Goal: Task Accomplishment & Management: Manage account settings

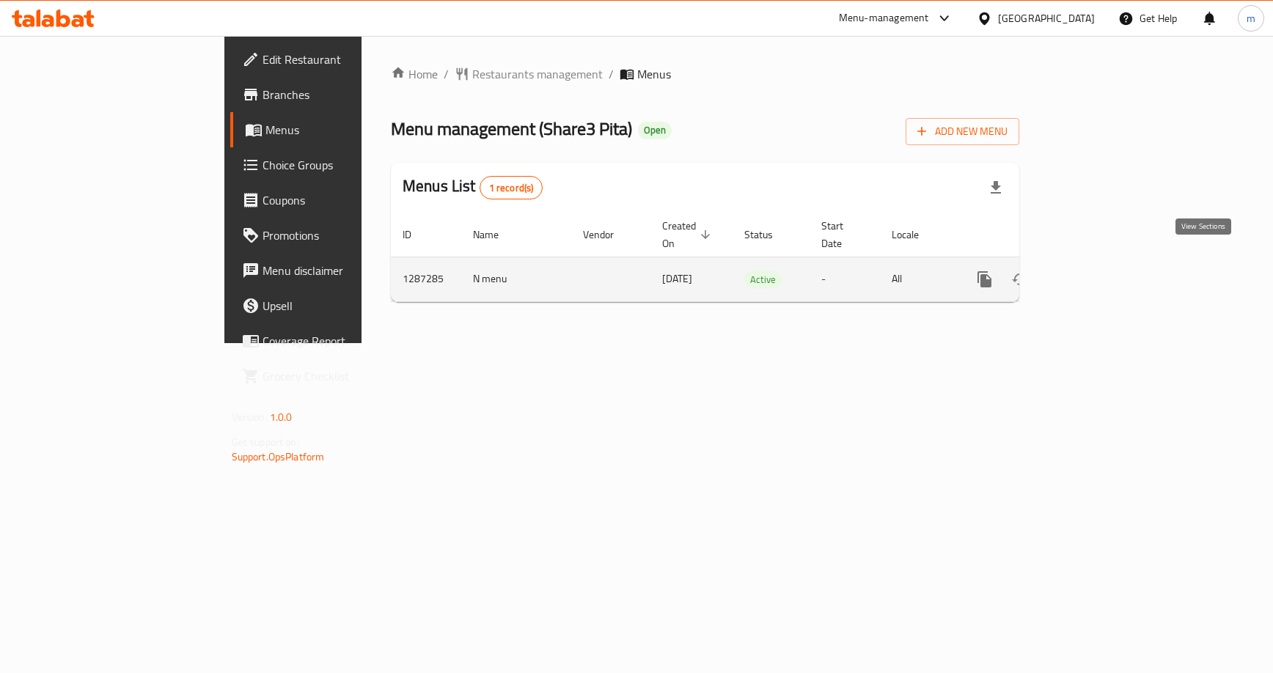
click at [1100, 271] on icon "enhanced table" at bounding box center [1091, 280] width 18 height 18
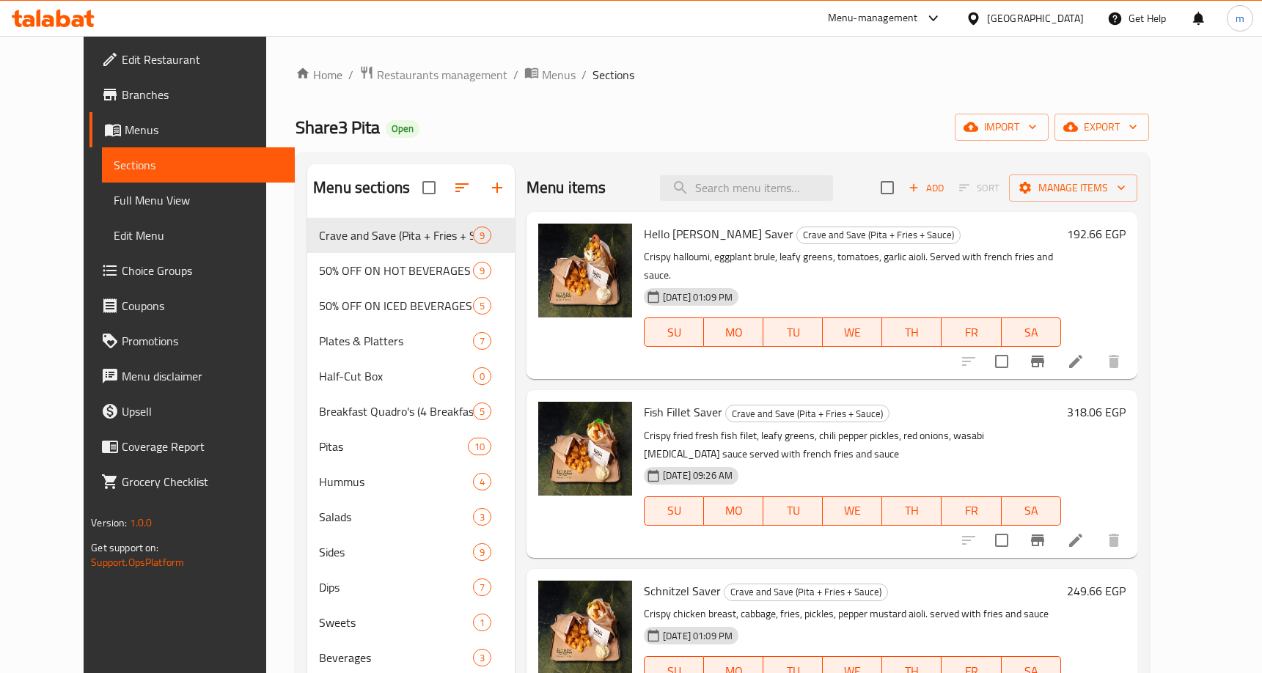
click at [122, 62] on span "Edit Restaurant" at bounding box center [202, 60] width 161 height 18
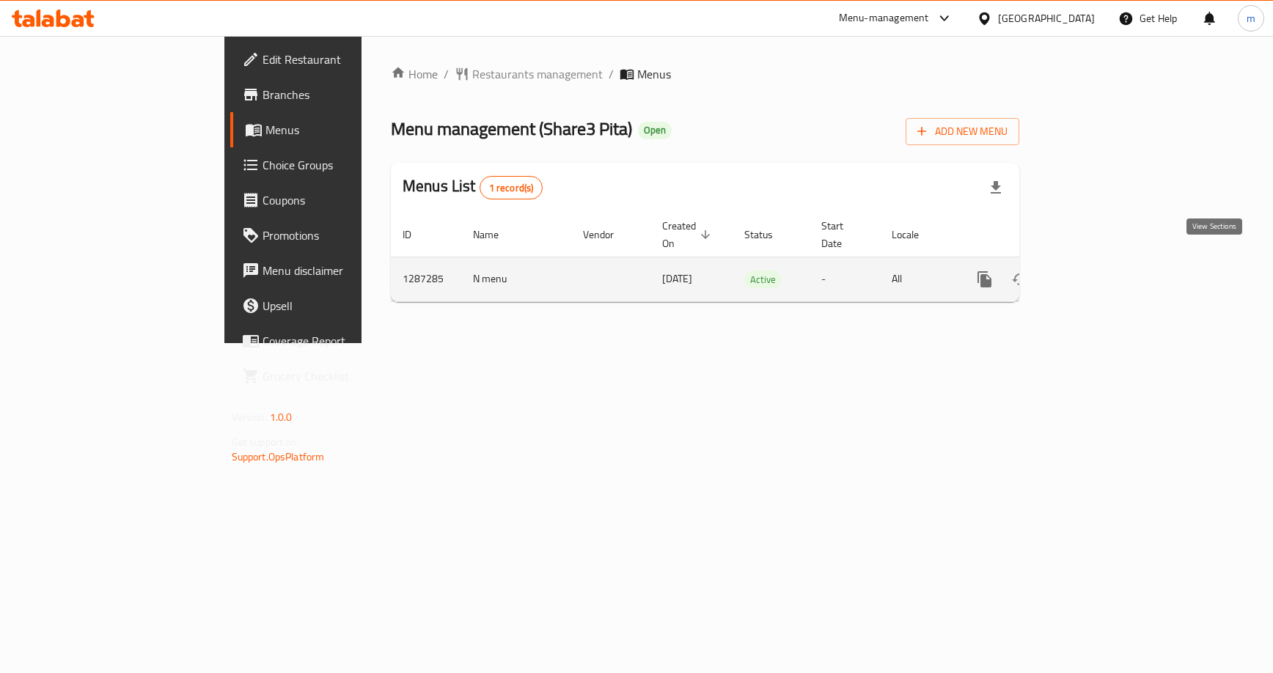
click at [1100, 271] on icon "enhanced table" at bounding box center [1091, 280] width 18 height 18
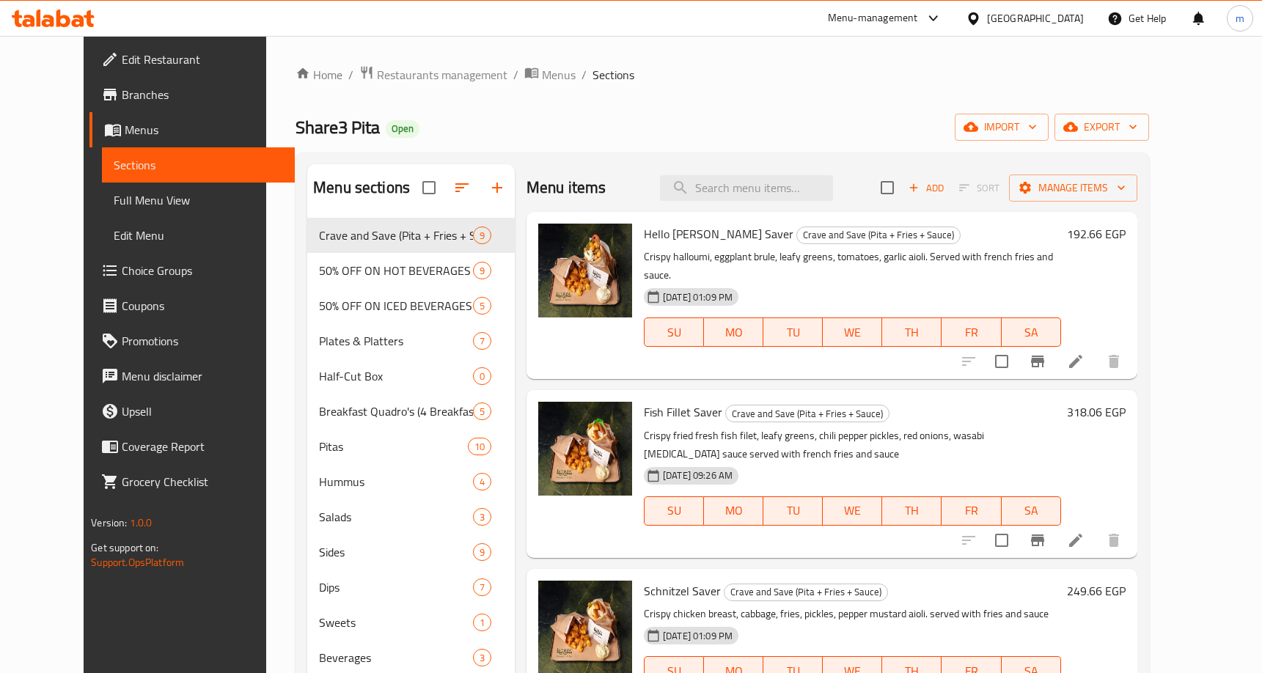
click at [122, 274] on span "Choice Groups" at bounding box center [202, 271] width 161 height 18
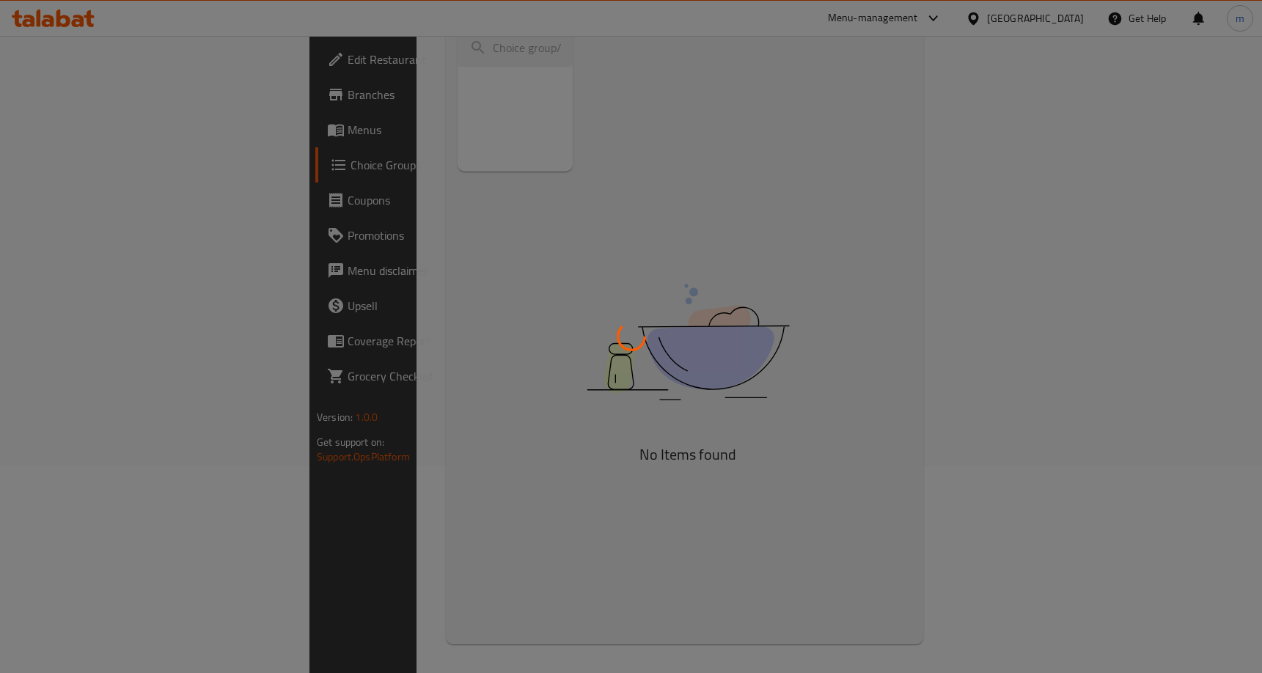
scroll to position [208, 0]
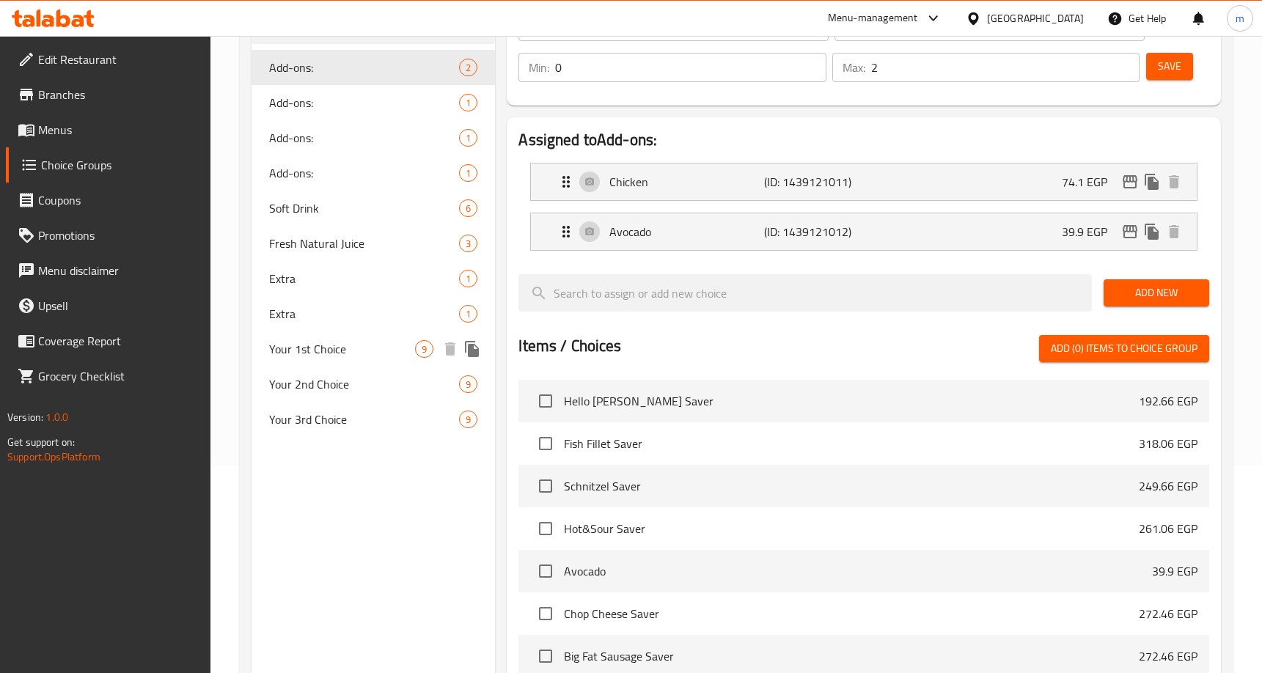
click at [371, 346] on span "Your 1st Choice" at bounding box center [342, 349] width 146 height 18
type input "Your 1st Choice"
type input "اختيارك الأول"
type input "1"
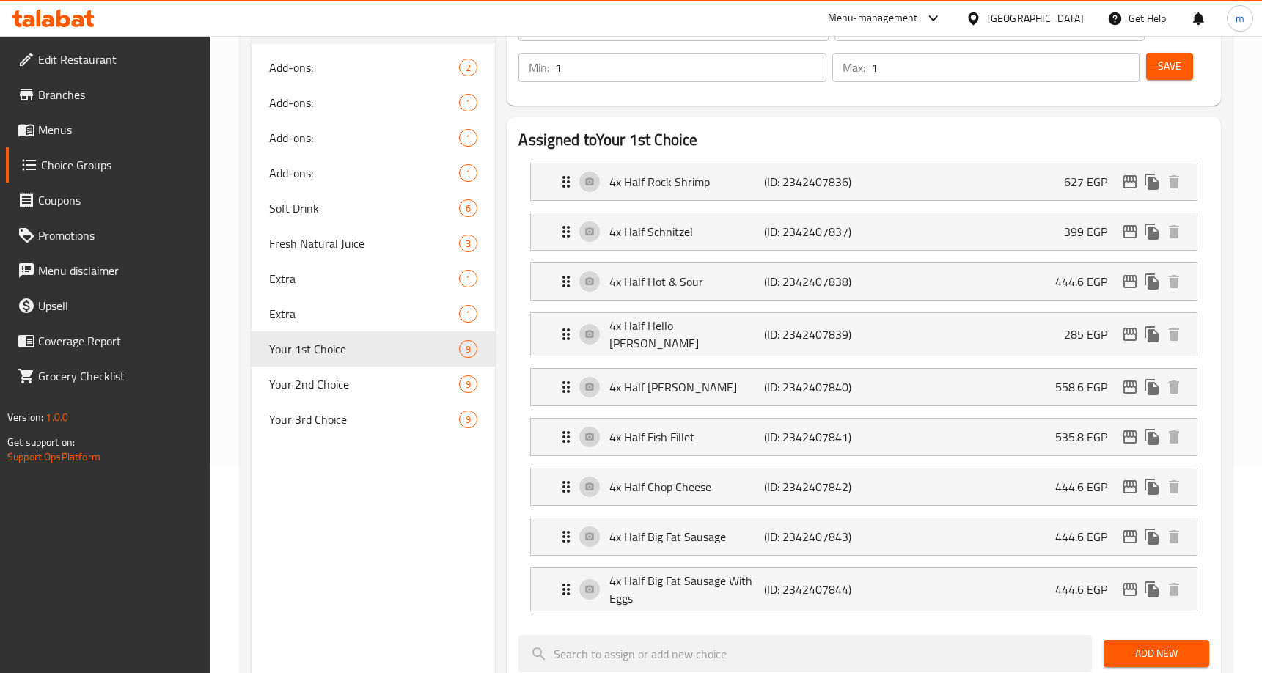
click at [795, 127] on div "Assigned to Your 1st Choice 4x Half Rock Shrimp (ID: 2342407836) 627 EGP Name (…" at bounding box center [864, 634] width 714 height 1034
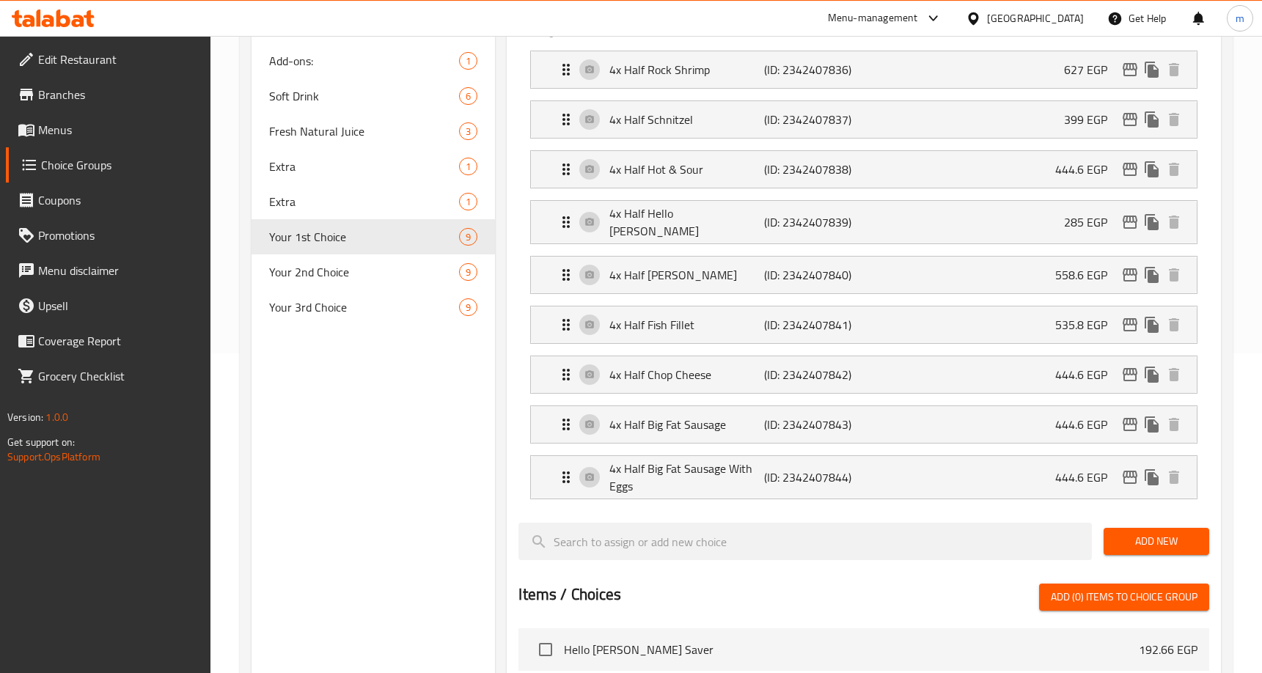
scroll to position [315, 0]
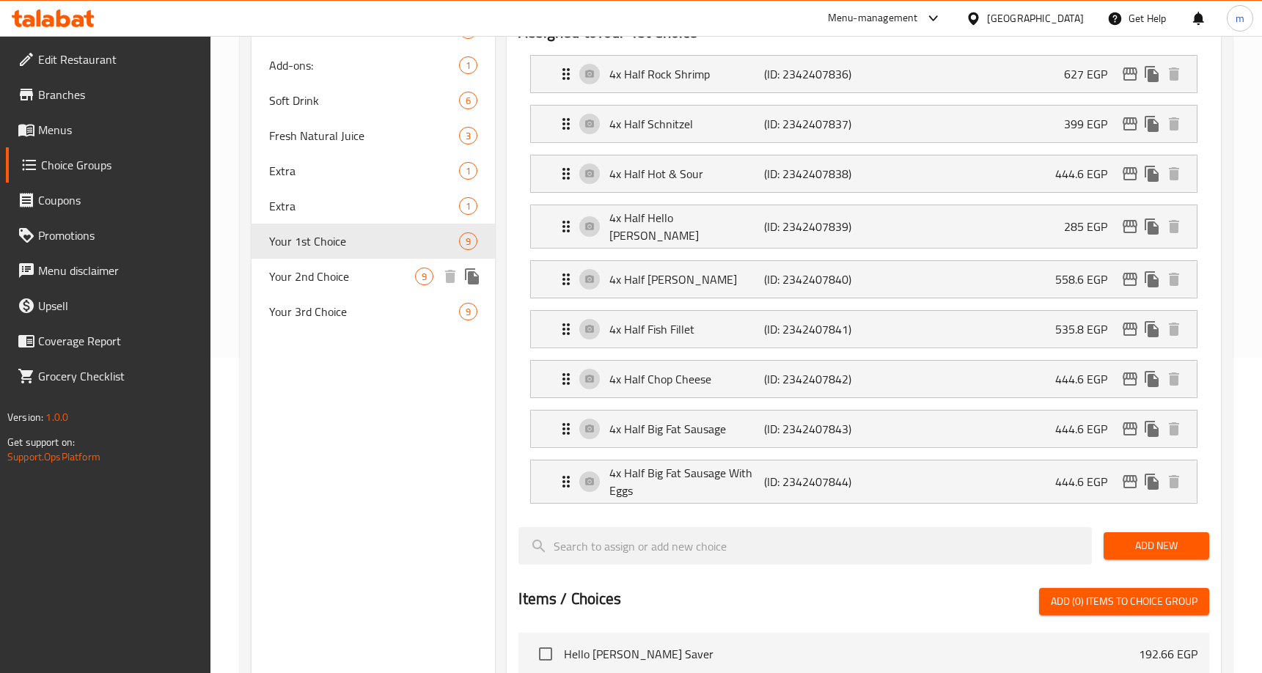
click at [347, 279] on span "Your 2nd Choice" at bounding box center [342, 277] width 146 height 18
type input "Your 2nd Choice"
type input "اختيارك الثاني"
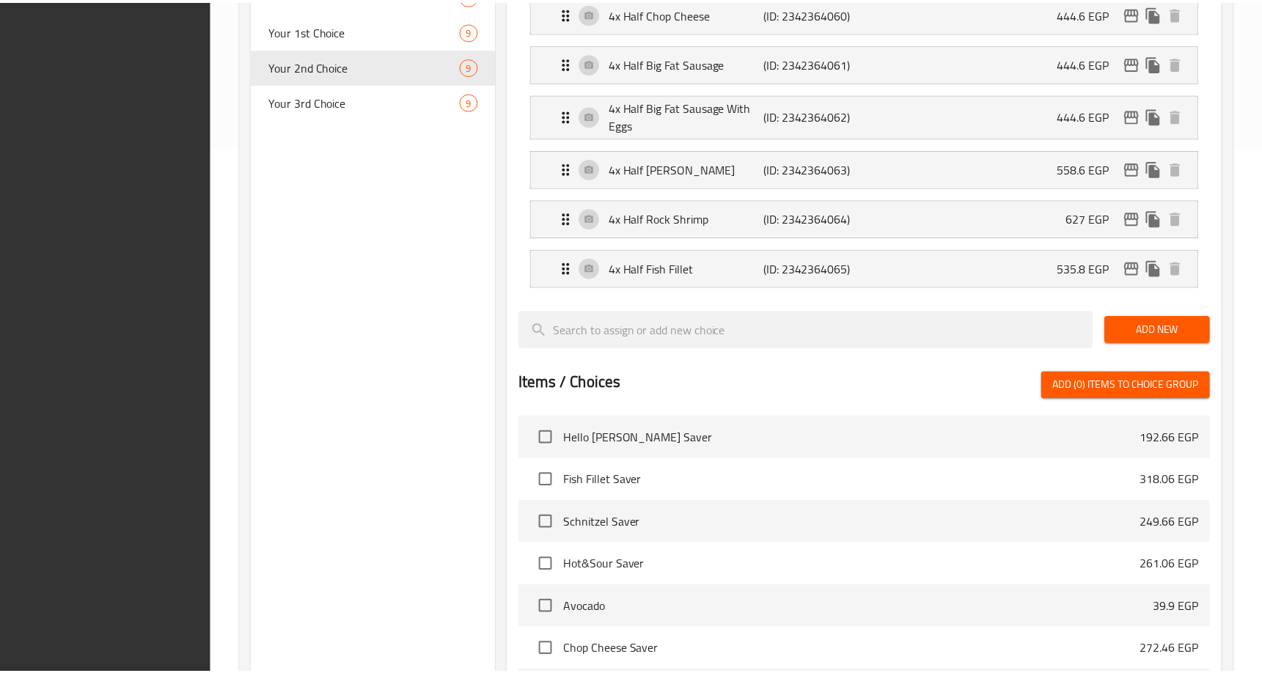
scroll to position [829, 0]
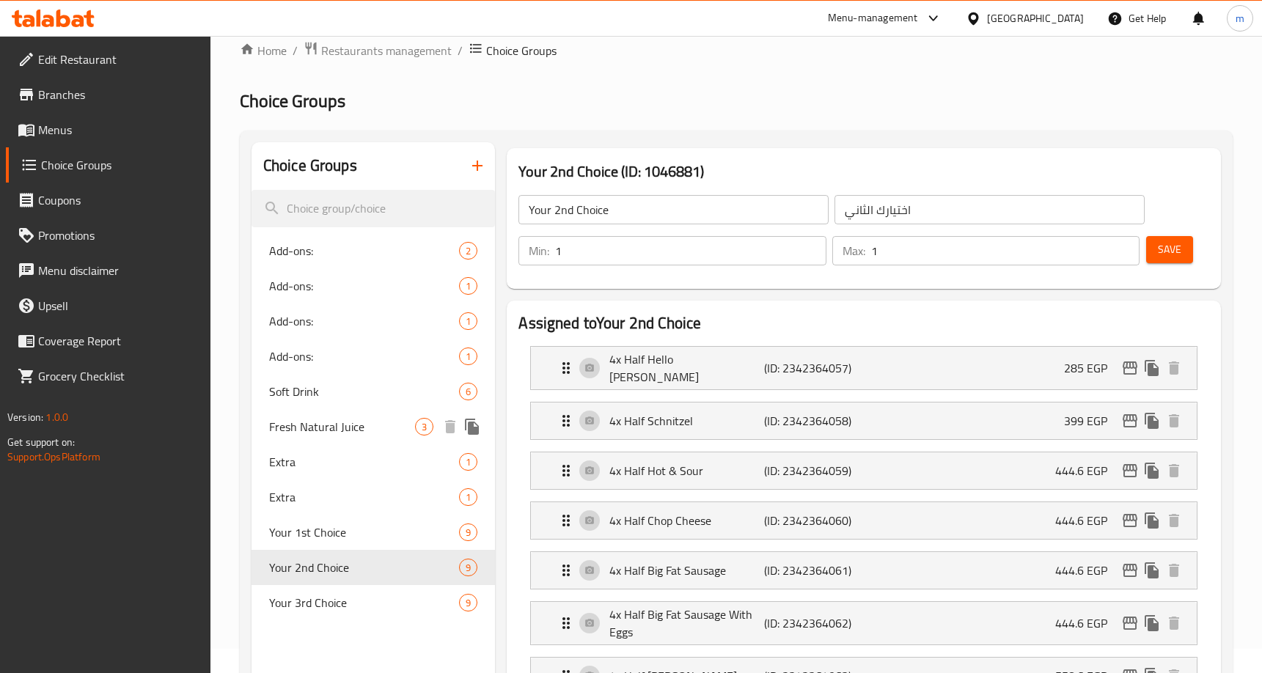
scroll to position [22, 0]
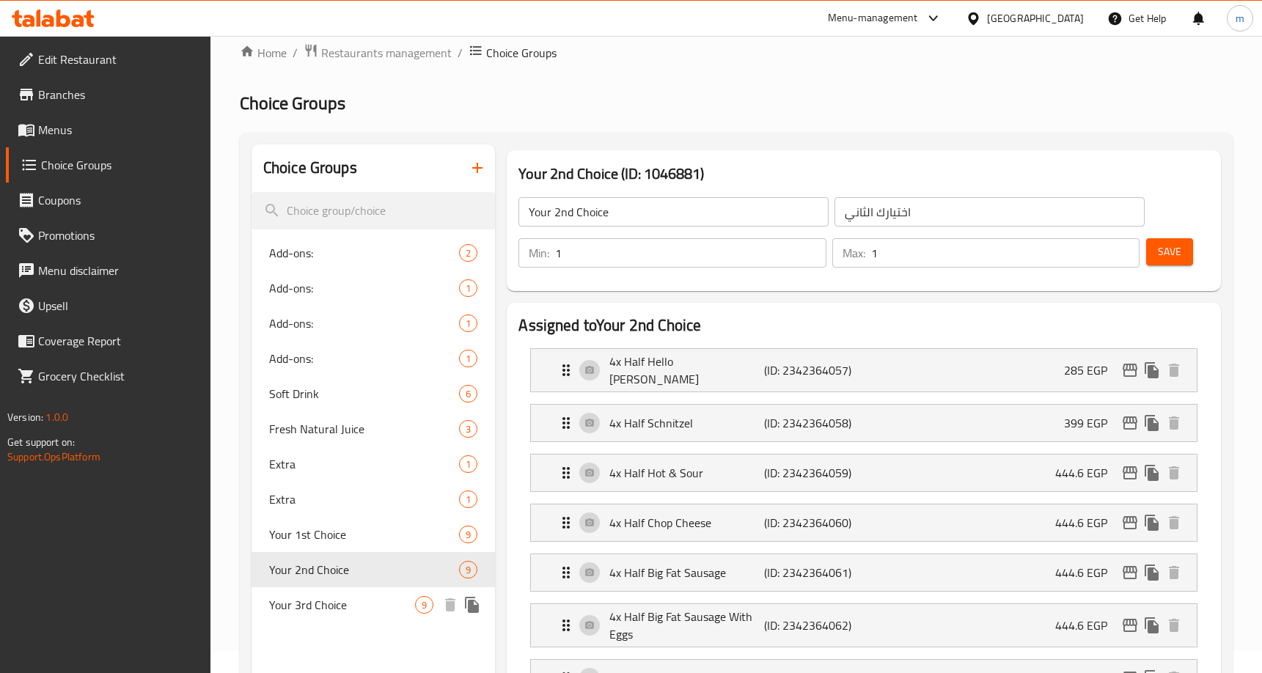
click at [315, 611] on span "Your 3rd Choice" at bounding box center [342, 605] width 146 height 18
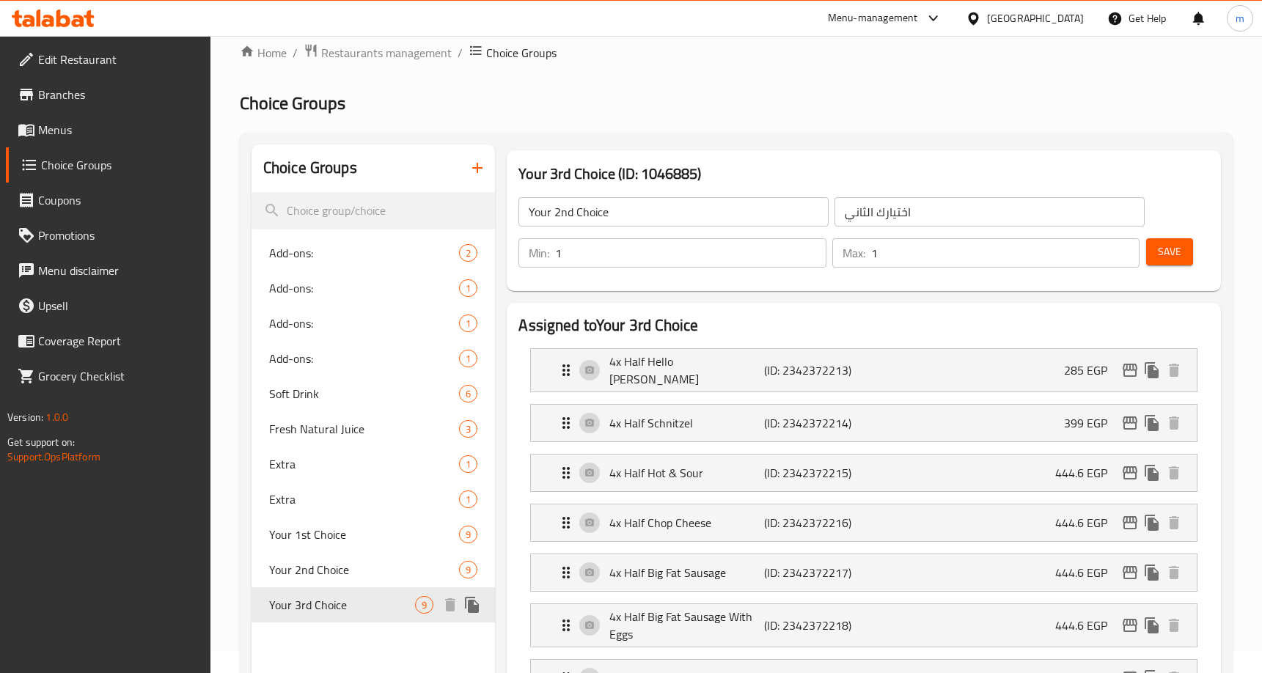
type input "Your 3rd Choice"
type input "اختيارك الثالث"
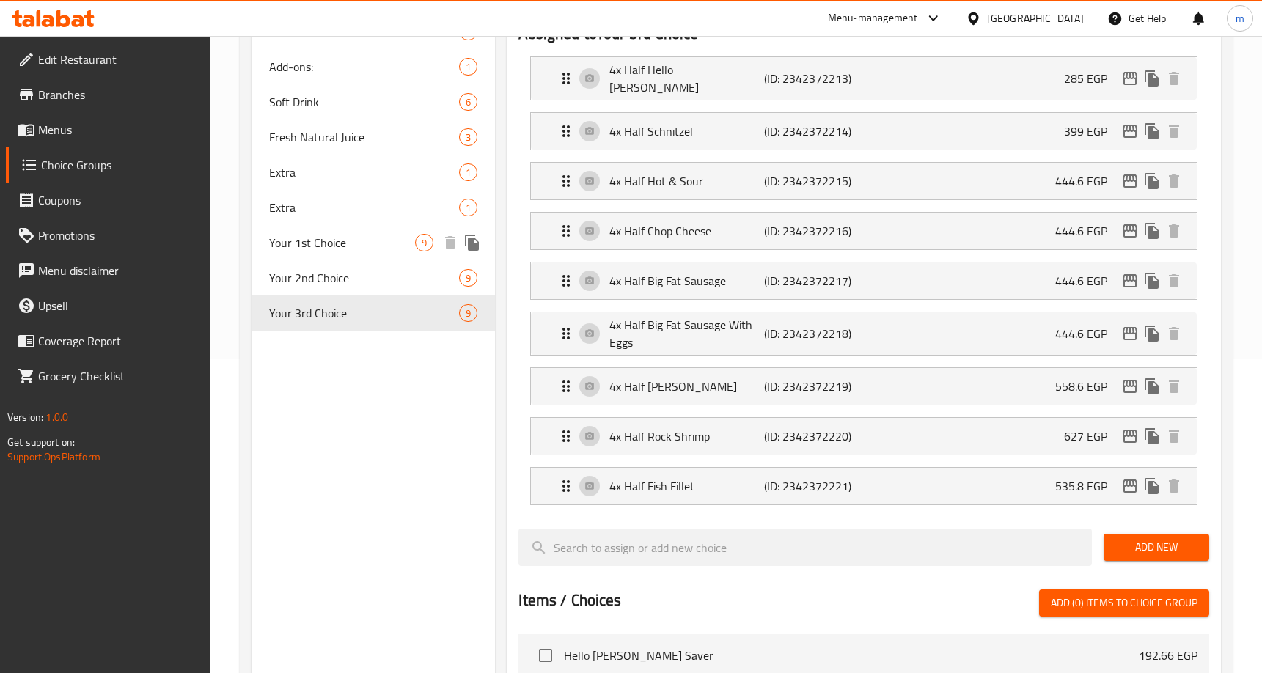
scroll to position [315, 0]
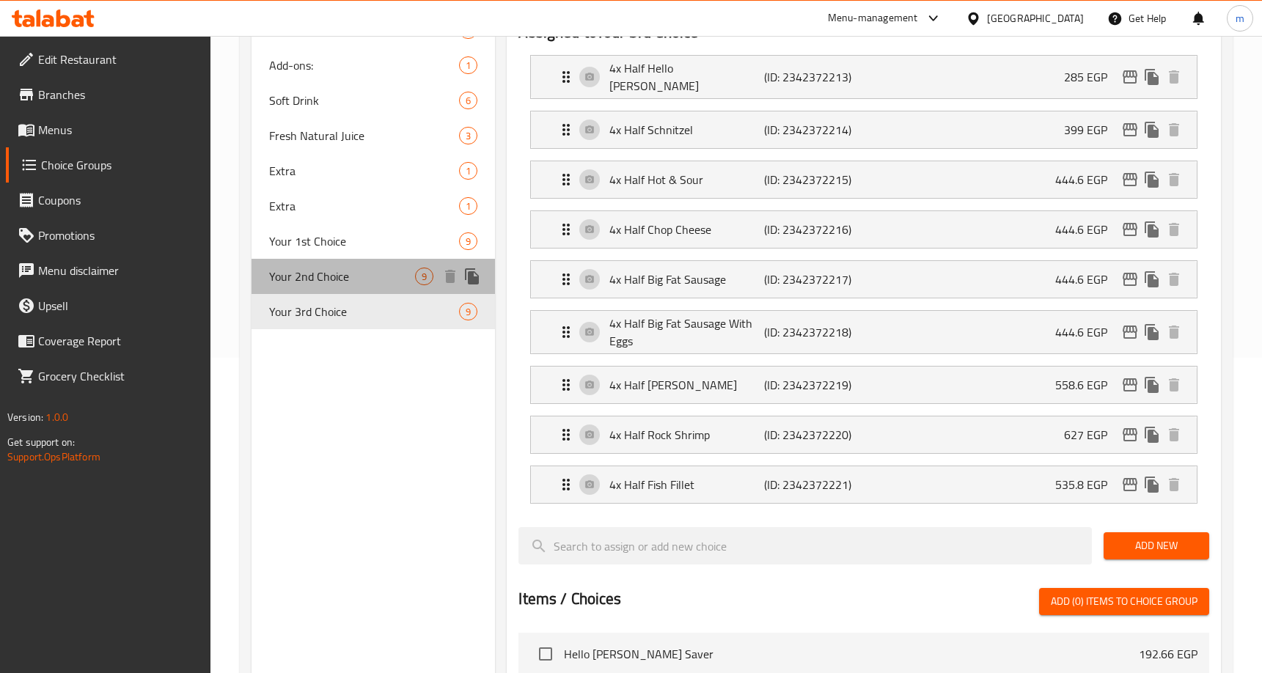
click at [309, 271] on span "Your 2nd Choice" at bounding box center [342, 277] width 146 height 18
type input "Your 2nd Choice"
type input "اختيارك الثاني"
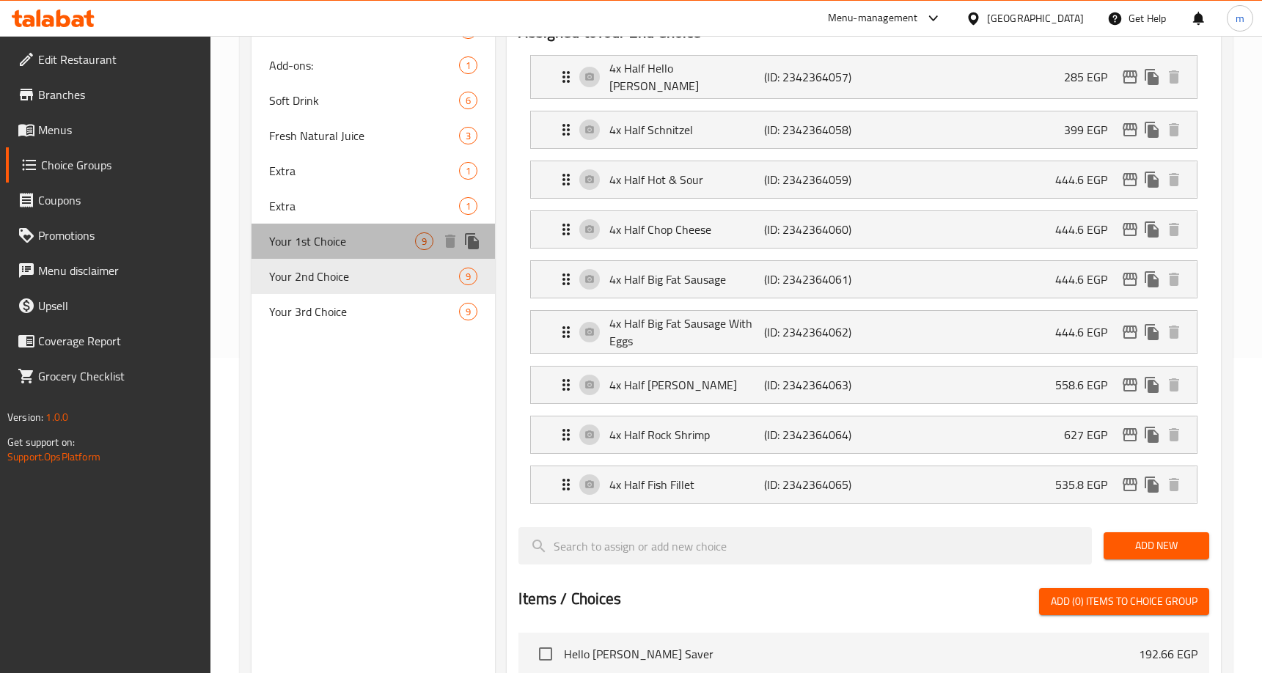
click at [307, 253] on div "Your 1st Choice 9" at bounding box center [374, 241] width 244 height 35
type input "Your 1st Choice"
type input "اختيارك الأول"
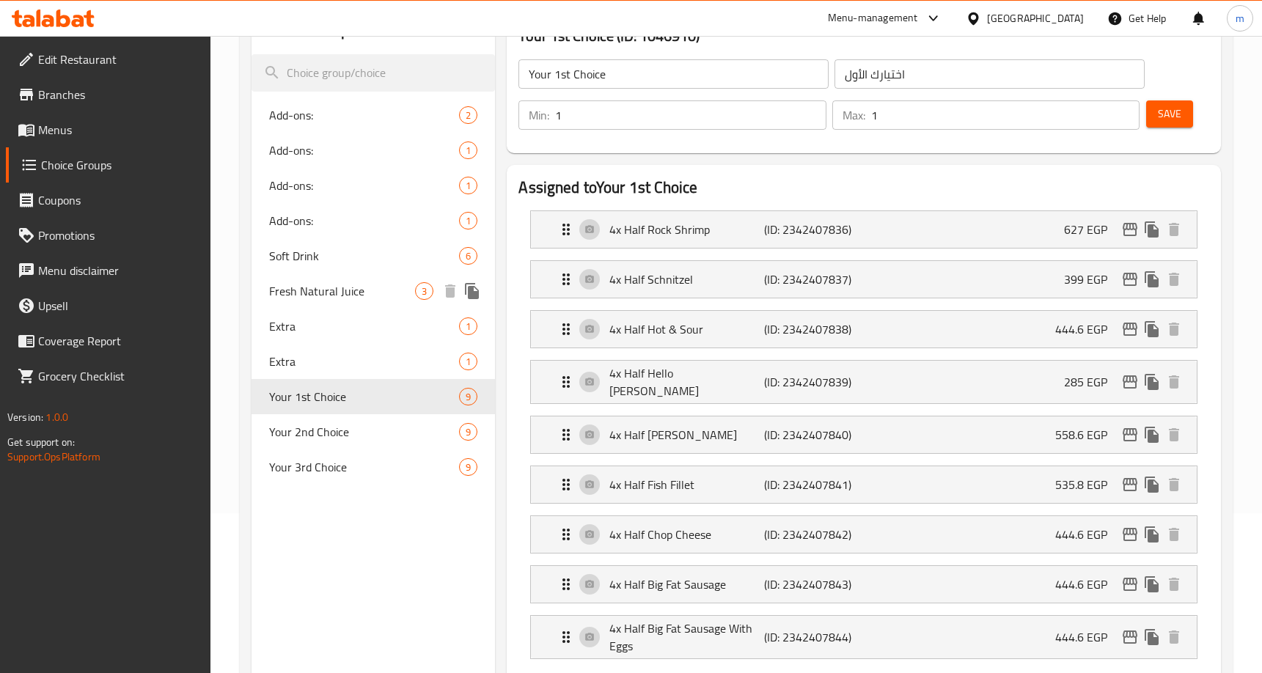
scroll to position [0, 0]
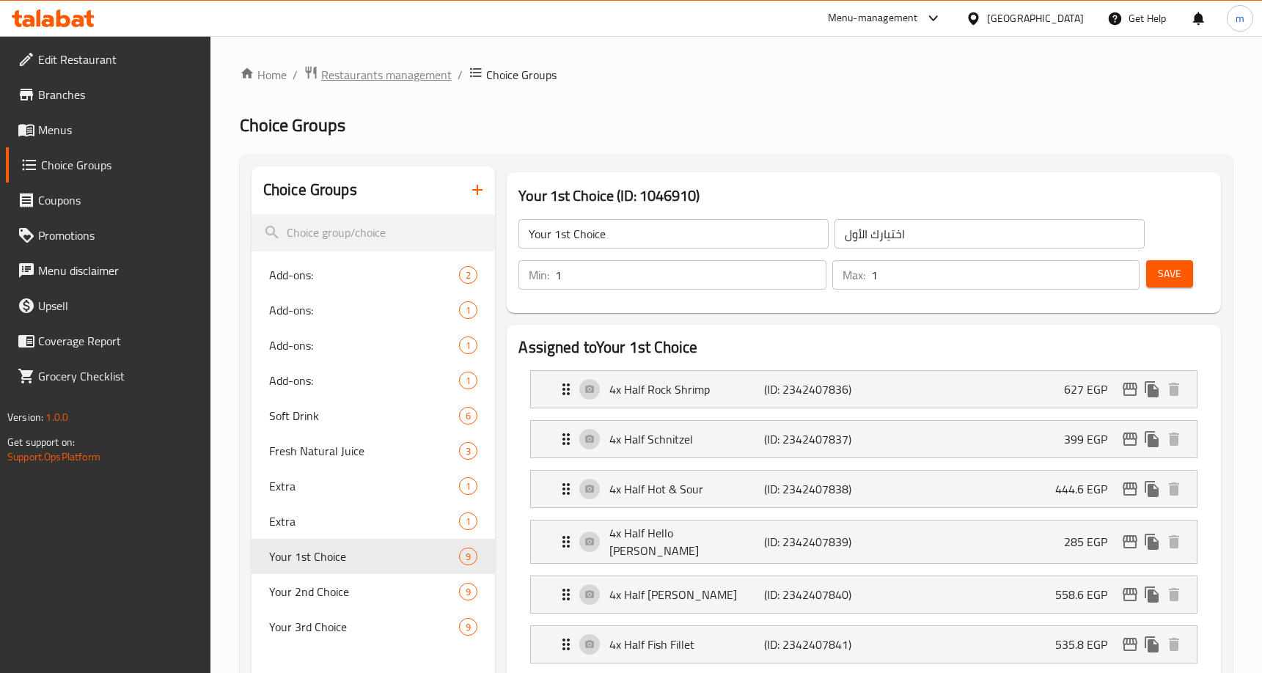
click at [373, 80] on span "Restaurants management" at bounding box center [386, 75] width 131 height 18
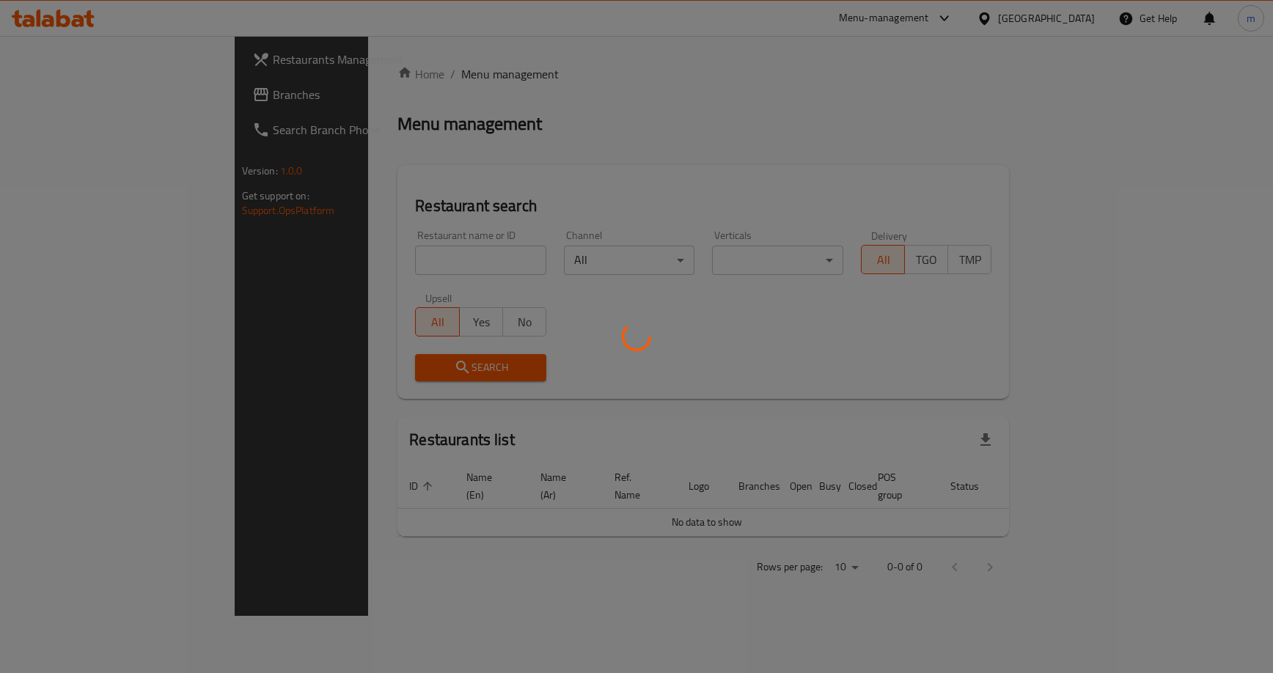
click at [75, 106] on div at bounding box center [636, 336] width 1273 height 673
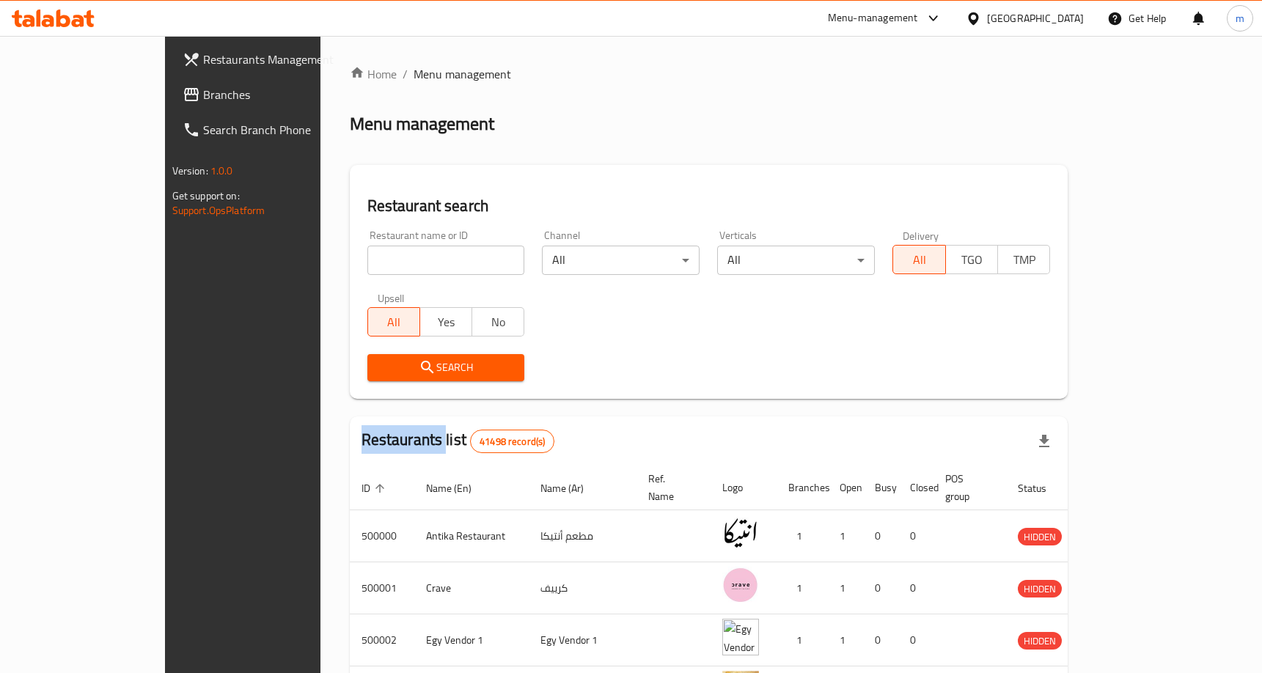
click at [75, 106] on div at bounding box center [631, 336] width 1262 height 673
click at [171, 106] on link "Branches" at bounding box center [273, 94] width 205 height 35
